Goal: Task Accomplishment & Management: Use online tool/utility

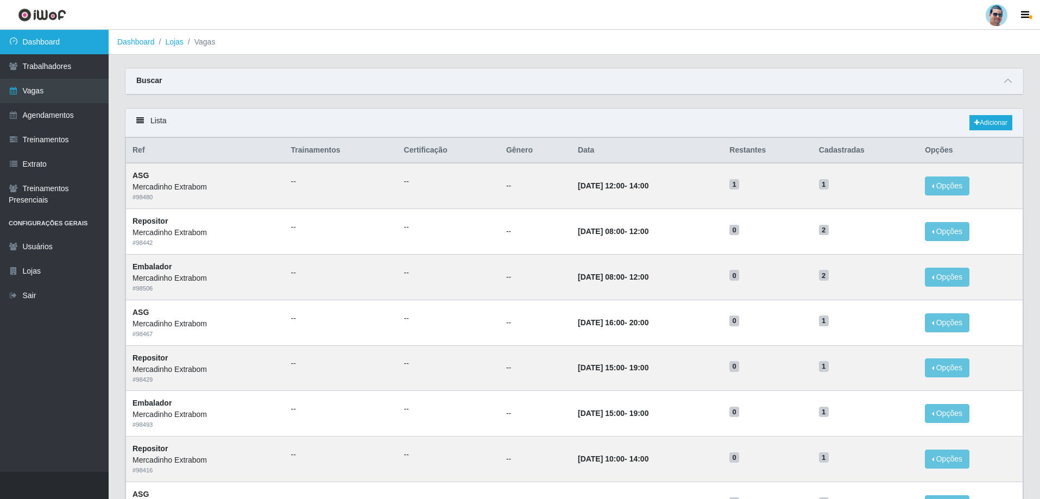
click at [12, 40] on icon at bounding box center [14, 41] width 10 height 8
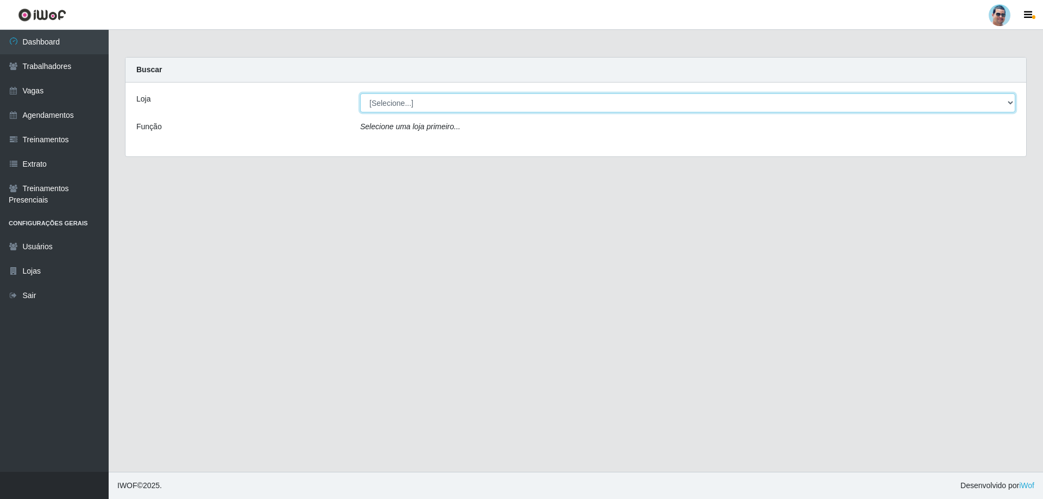
click at [451, 97] on select "[Selecione...] Mercadinho Extrabom" at bounding box center [687, 102] width 655 height 19
select select "175"
click at [360, 93] on select "[Selecione...] Mercadinho Extrabom" at bounding box center [687, 102] width 655 height 19
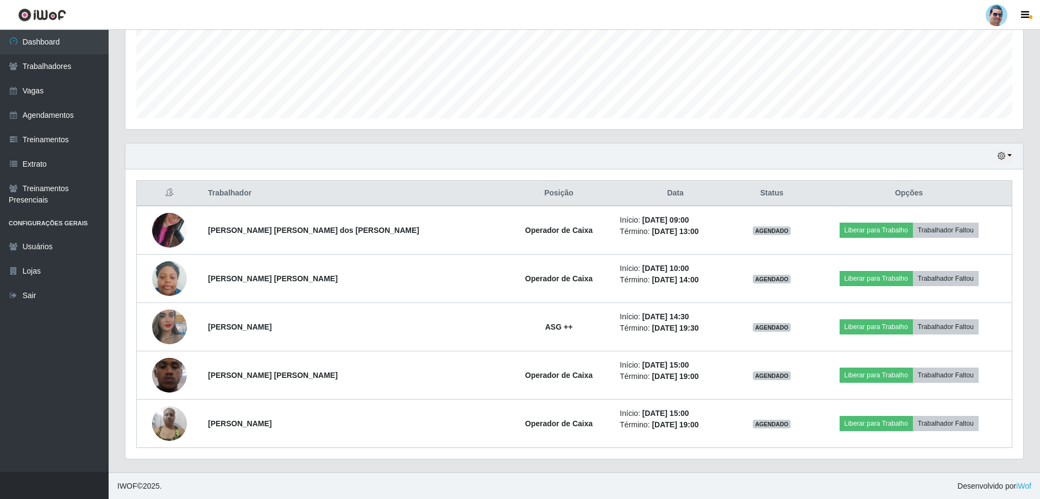
scroll to position [271, 0]
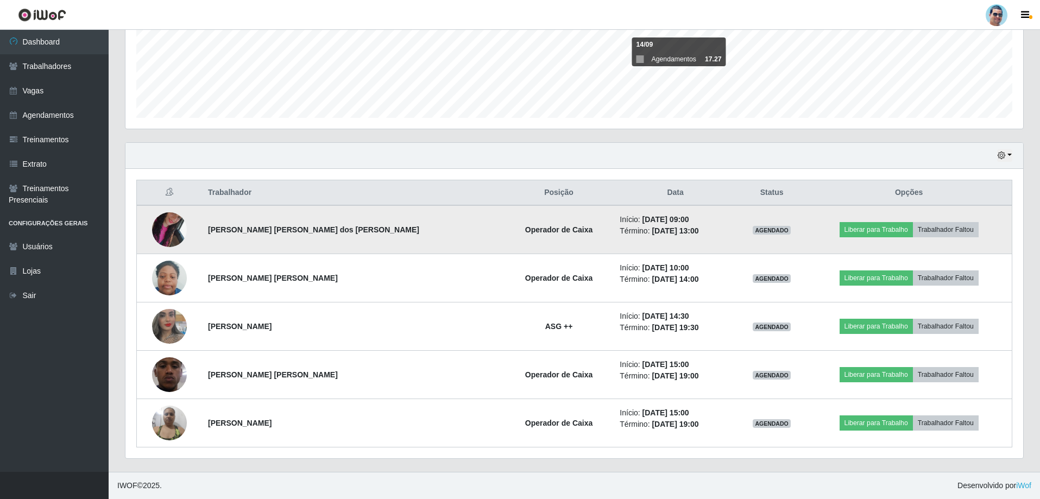
click at [174, 228] on img at bounding box center [169, 230] width 35 height 62
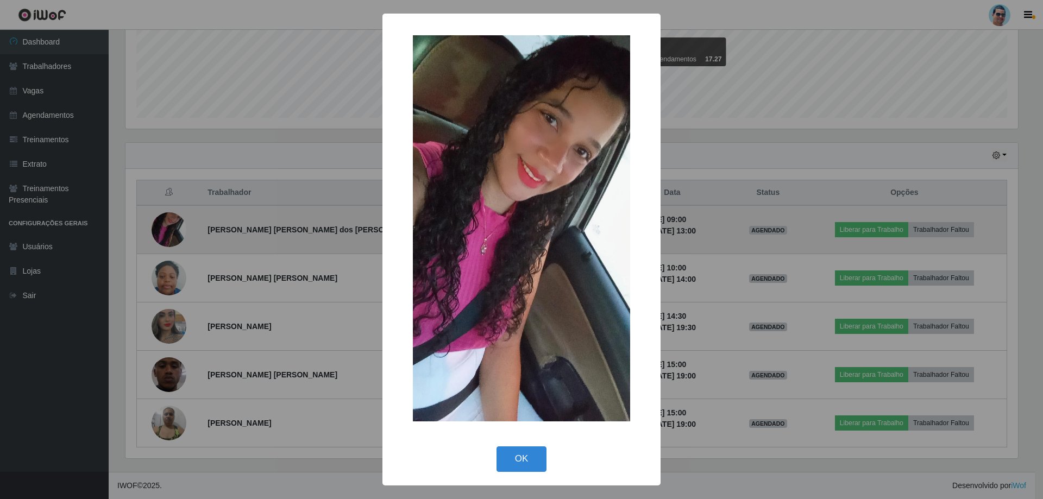
click at [174, 228] on div "× OK Cancel" at bounding box center [521, 249] width 1043 height 499
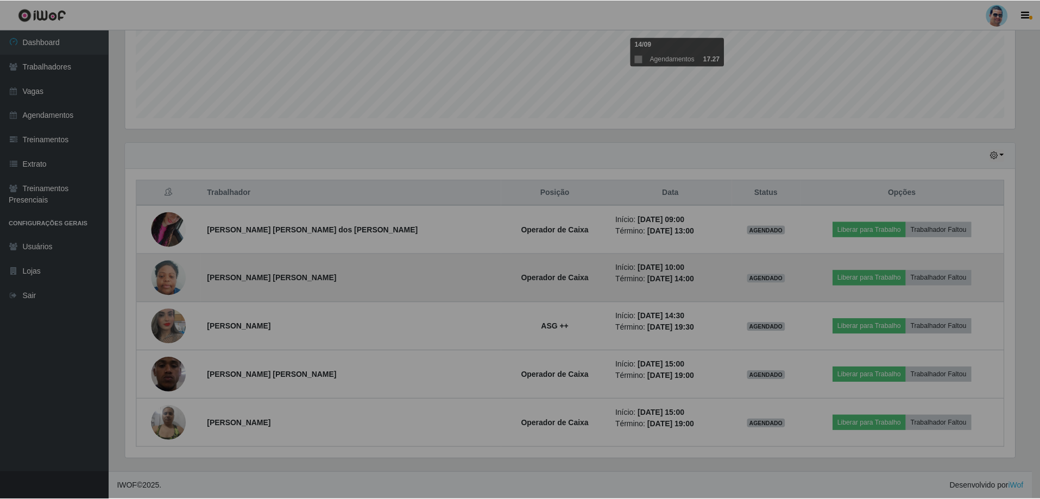
scroll to position [225, 898]
